Goal: Information Seeking & Learning: Get advice/opinions

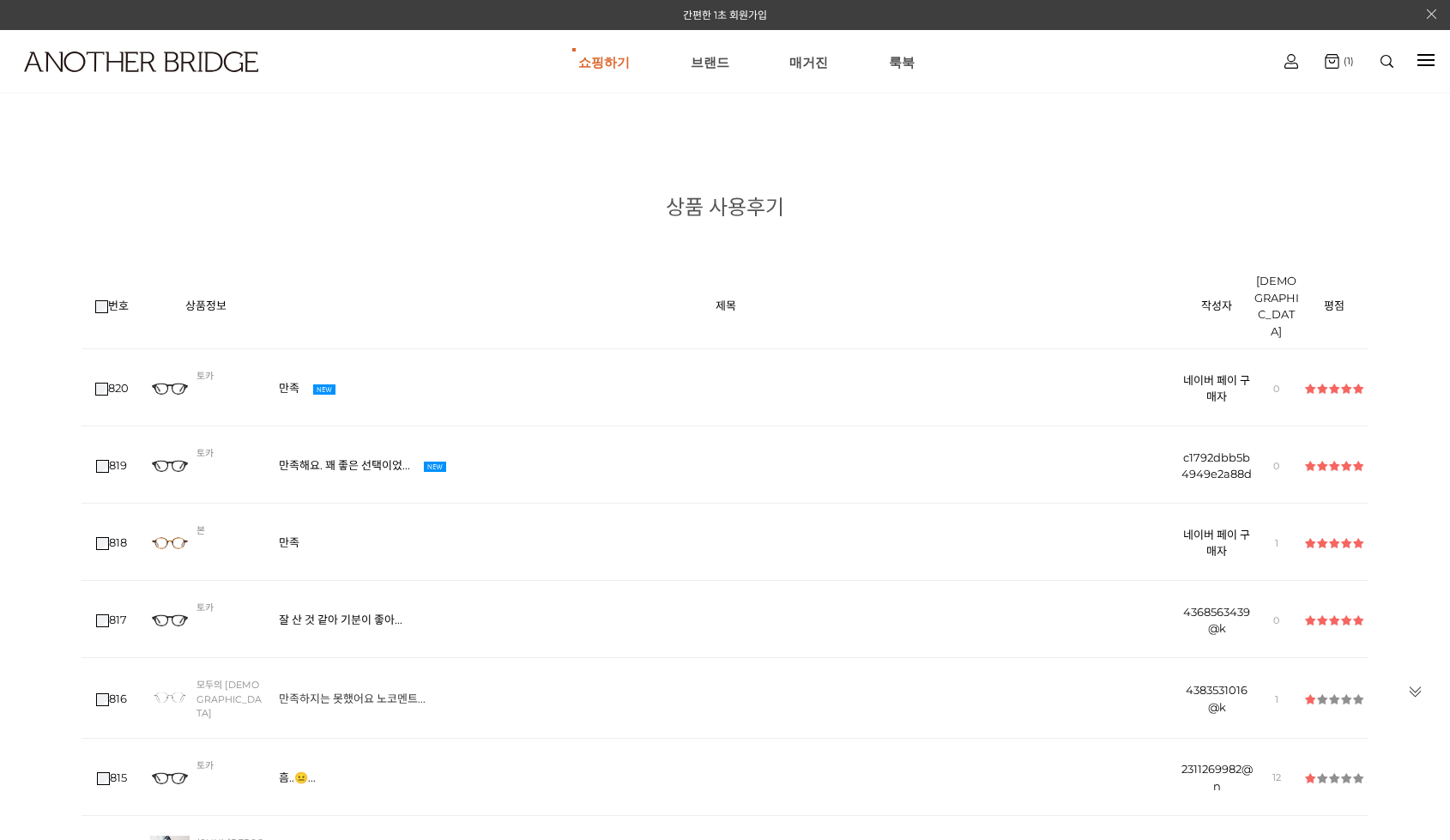
click at [378, 633] on link "만족하지는 못했어요 노코멘트..." at bounding box center [356, 698] width 155 height 14
